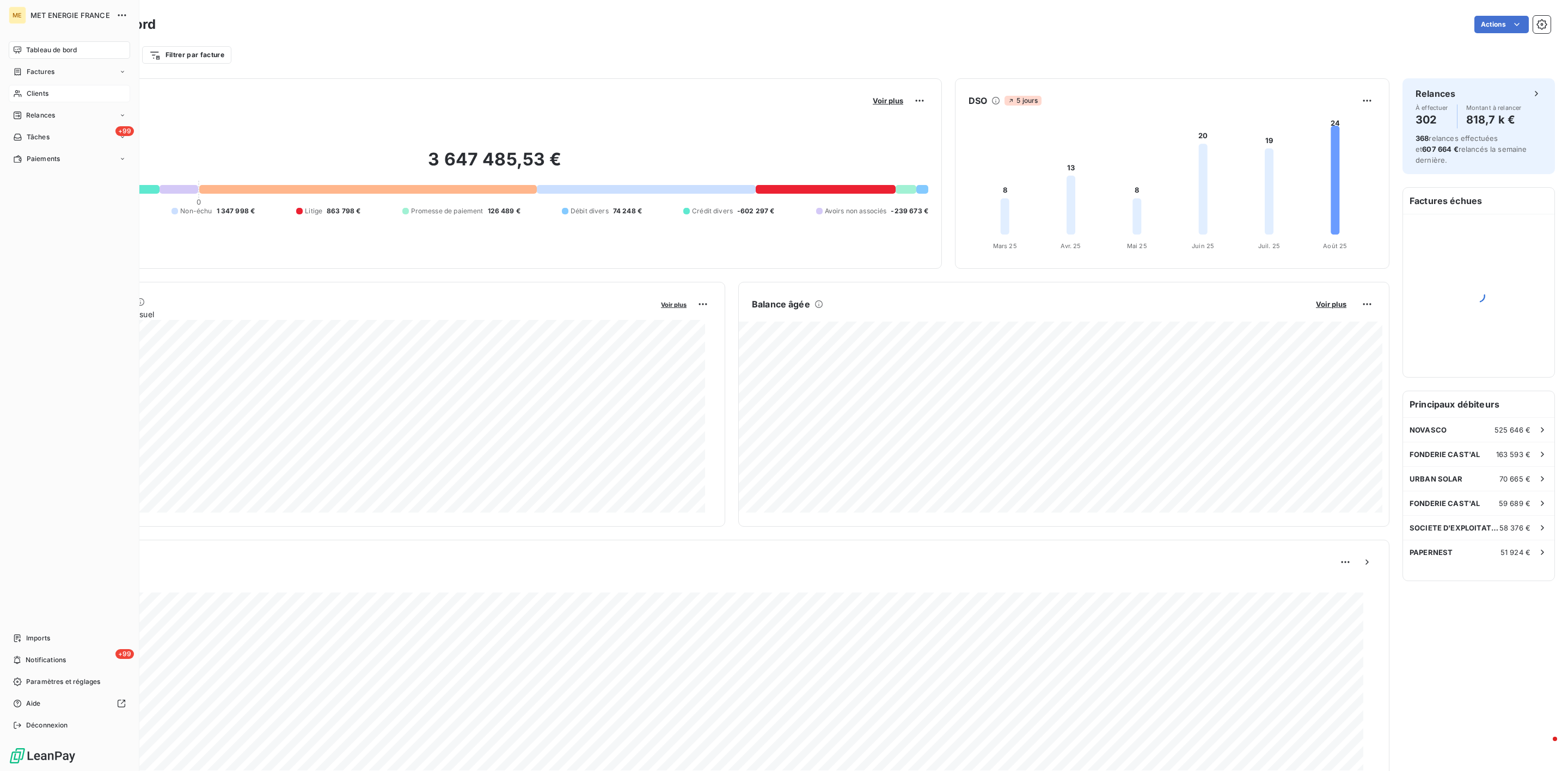
click at [28, 87] on div "Clients" at bounding box center [70, 93] width 121 height 17
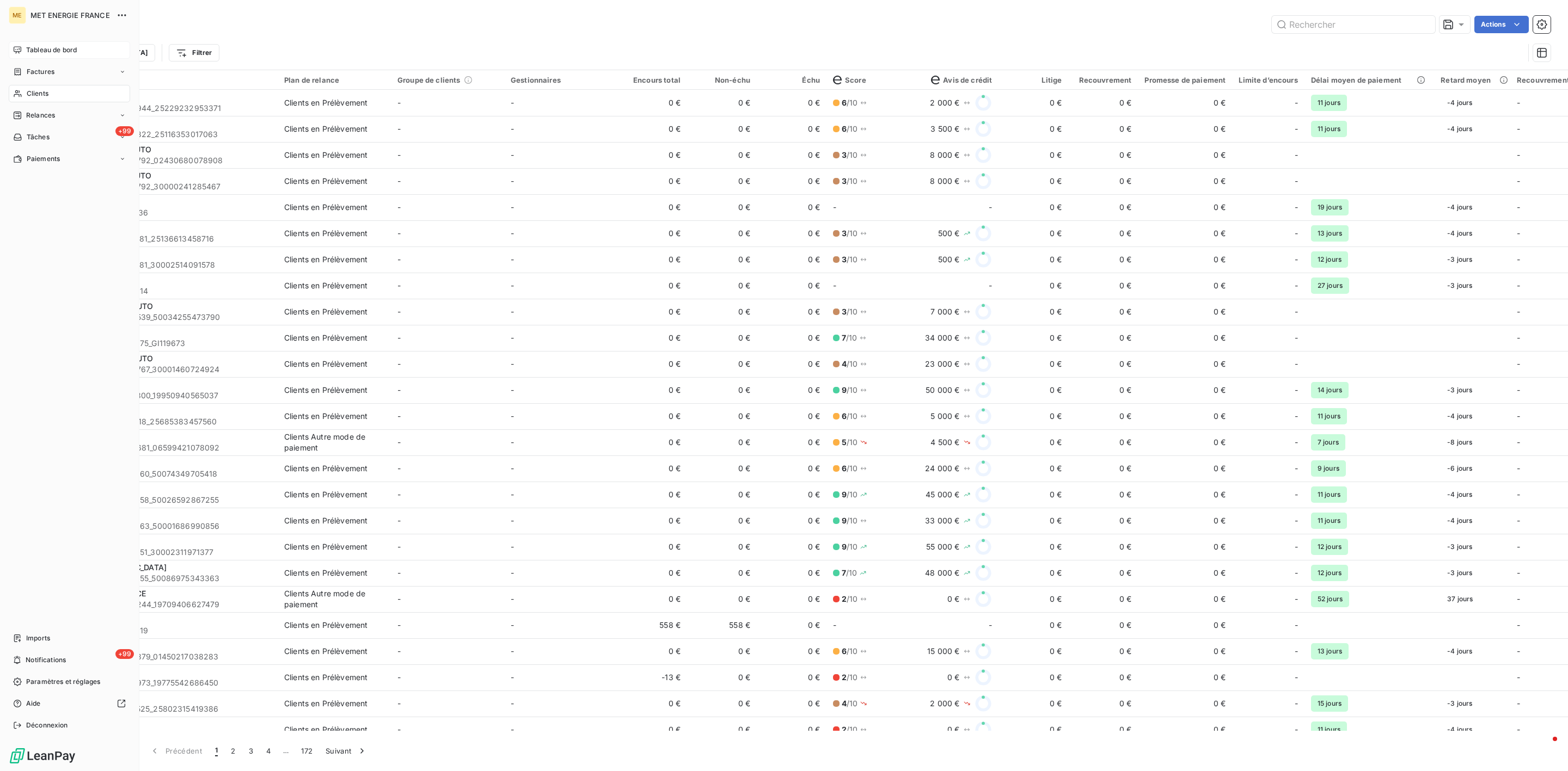
click at [40, 51] on span "Tableau de bord" at bounding box center [52, 49] width 51 height 10
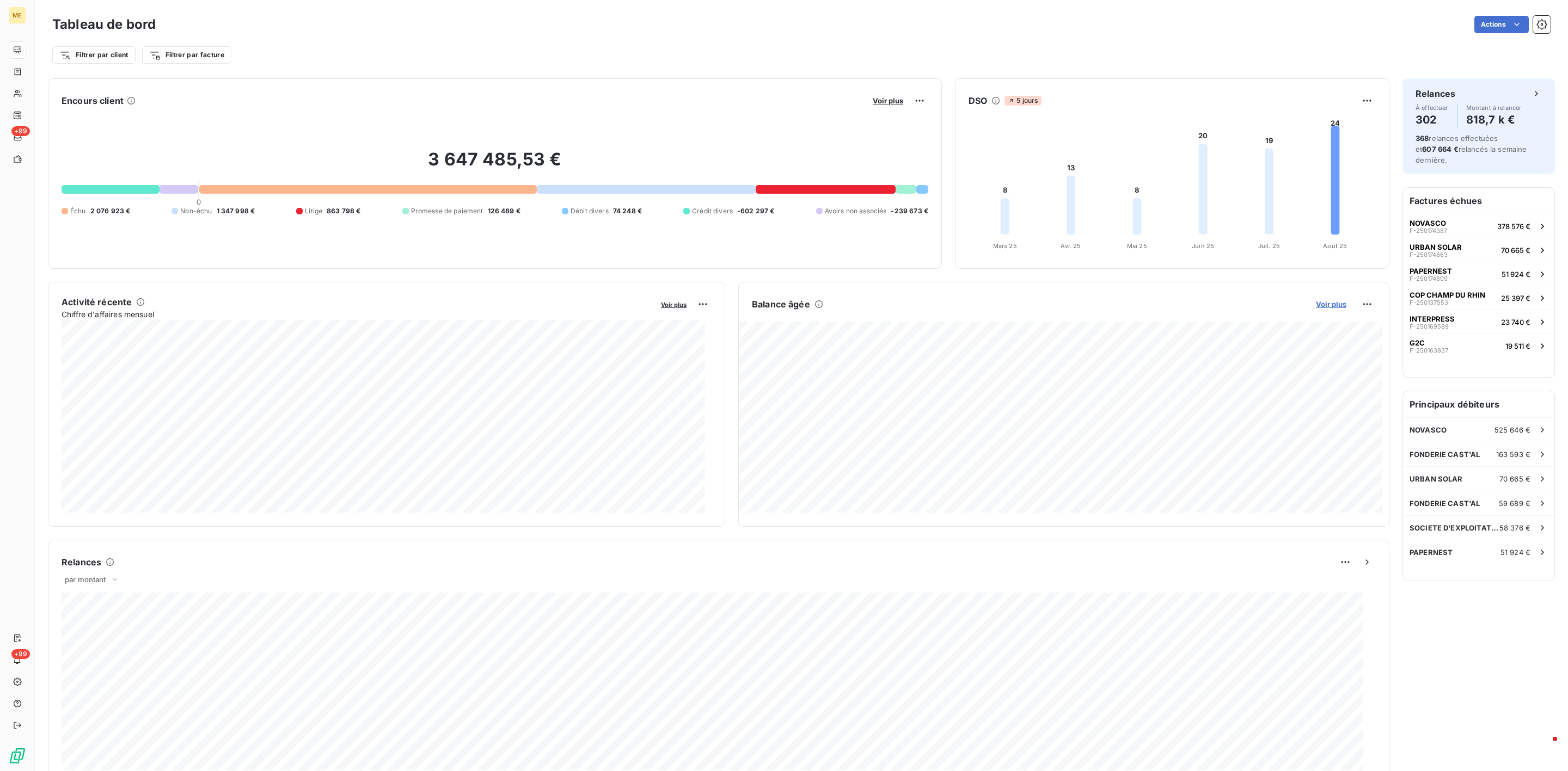
click at [1332, 307] on span "Voir plus" at bounding box center [1331, 304] width 31 height 9
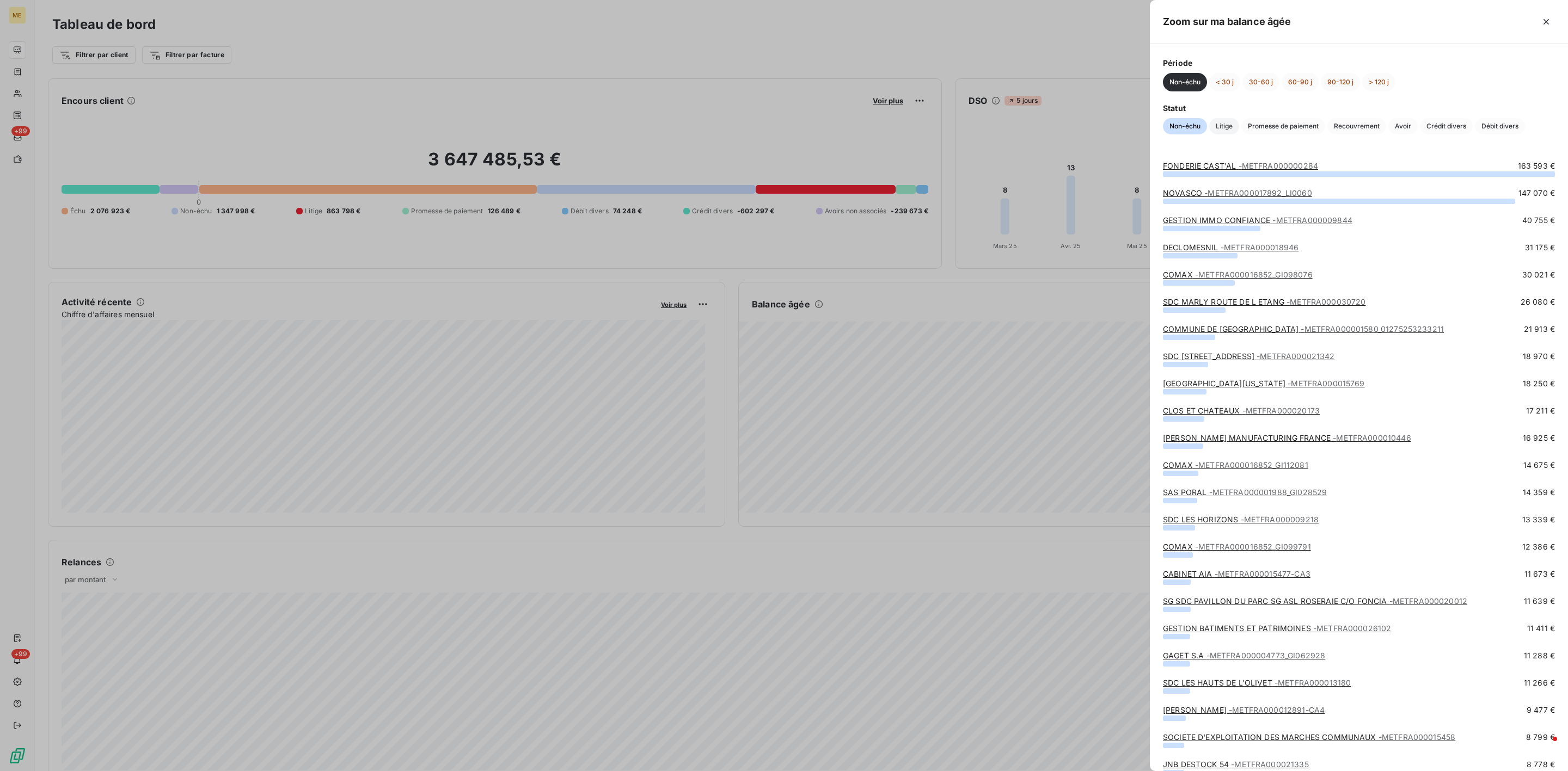
click at [1228, 121] on span "Litige" at bounding box center [1224, 126] width 30 height 16
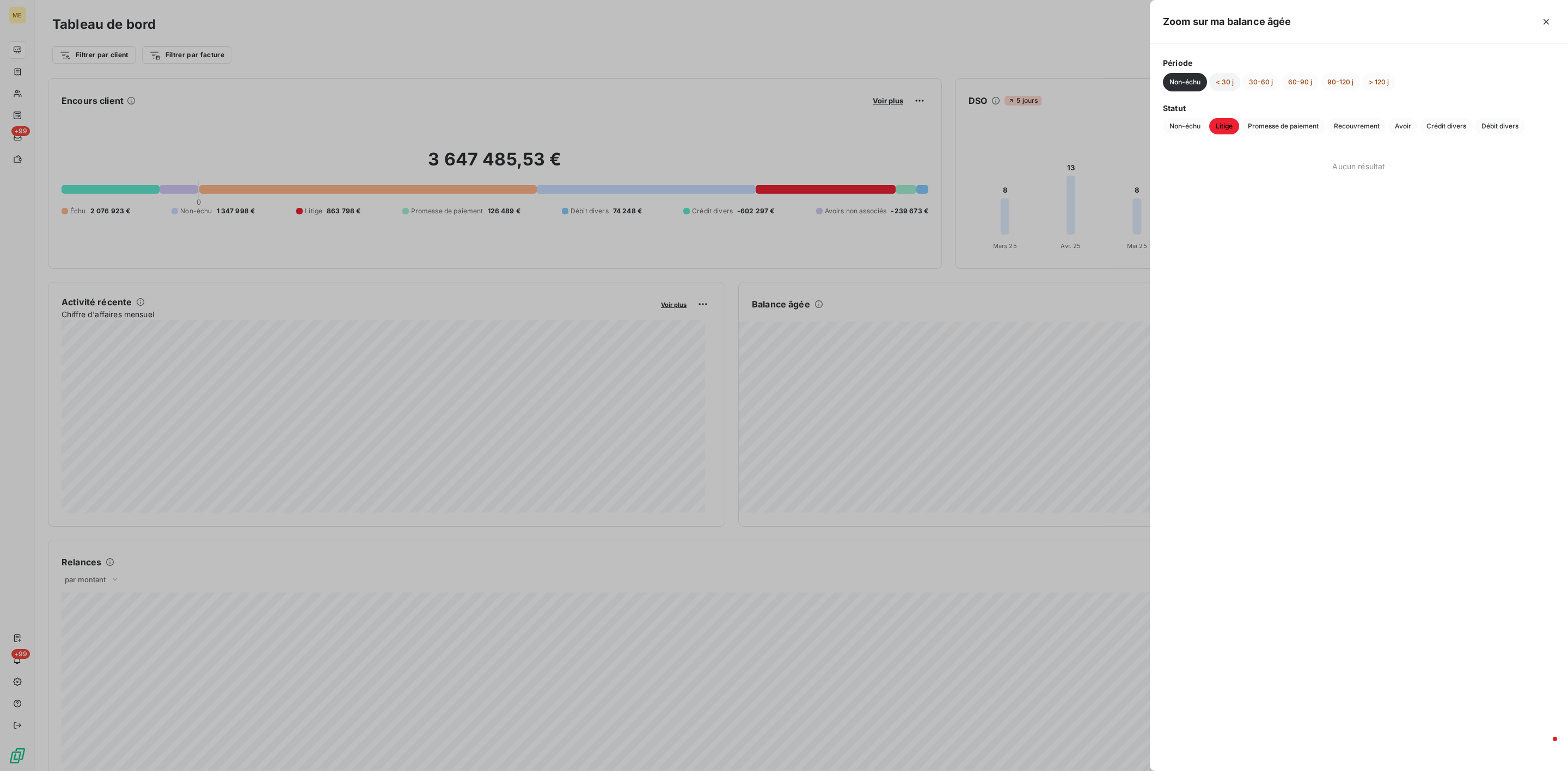
click at [1220, 77] on button "< 30 j" at bounding box center [1224, 82] width 31 height 19
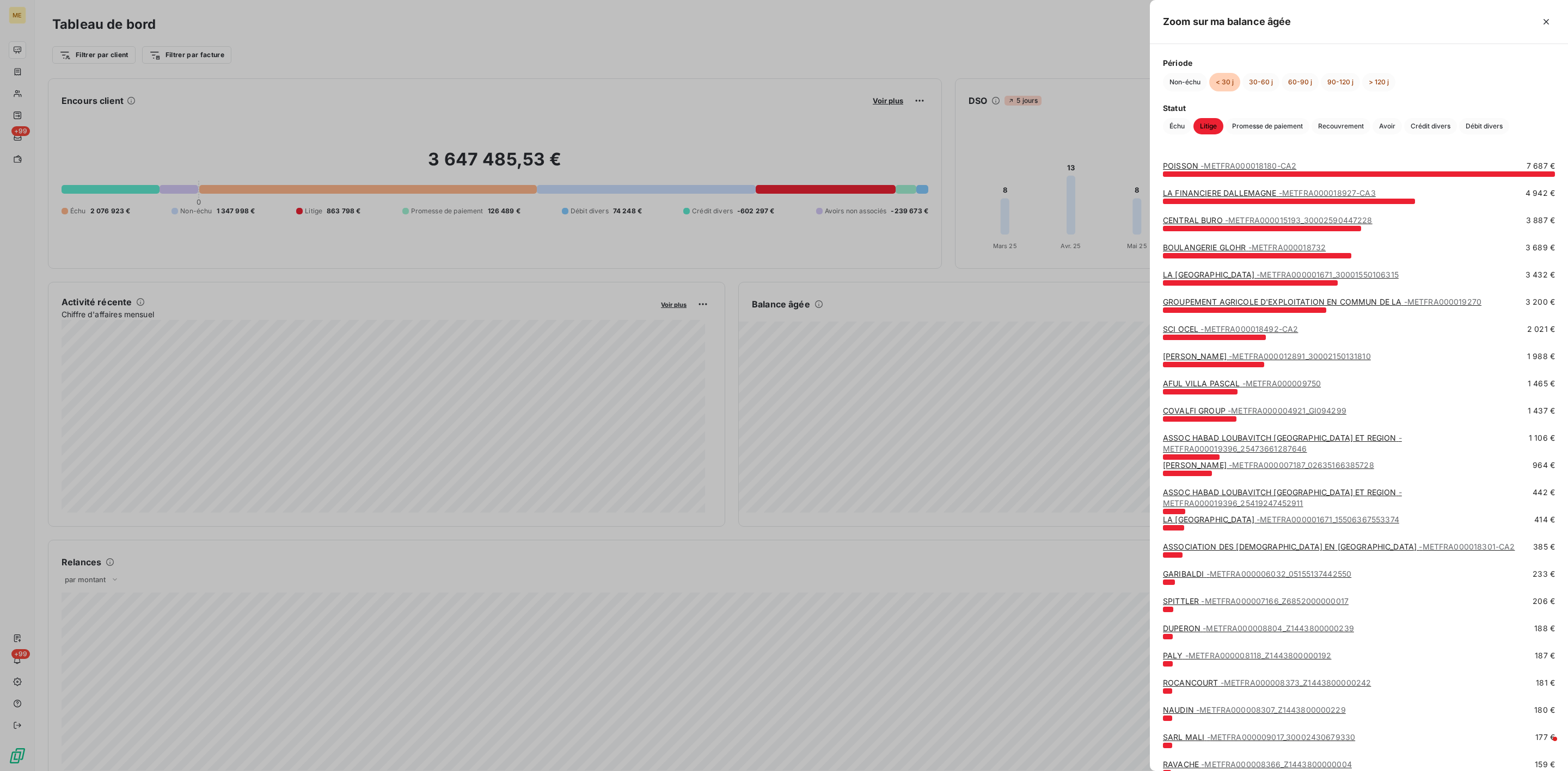
click at [1271, 165] on span "- METFRA000018180-CA2" at bounding box center [1249, 165] width 96 height 9
